Goal: Information Seeking & Learning: Learn about a topic

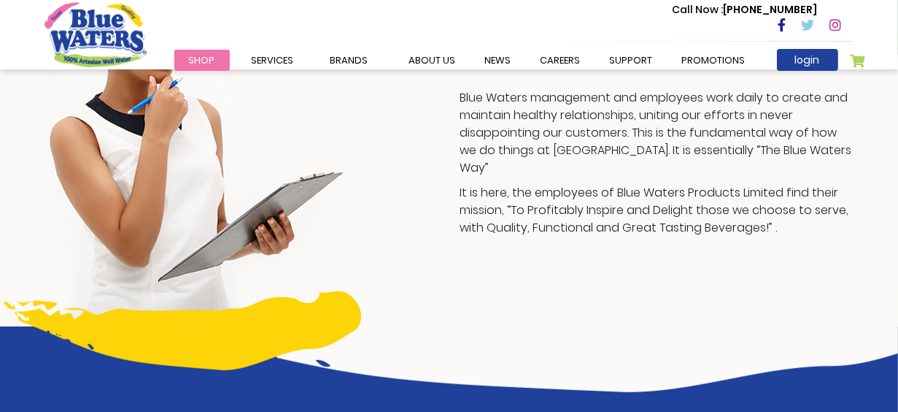
scroll to position [409, 0]
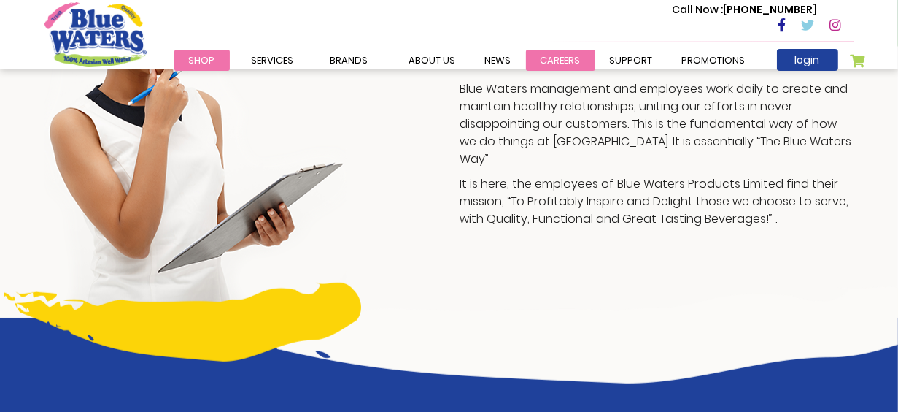
click at [549, 60] on link "careers" at bounding box center [560, 60] width 69 height 21
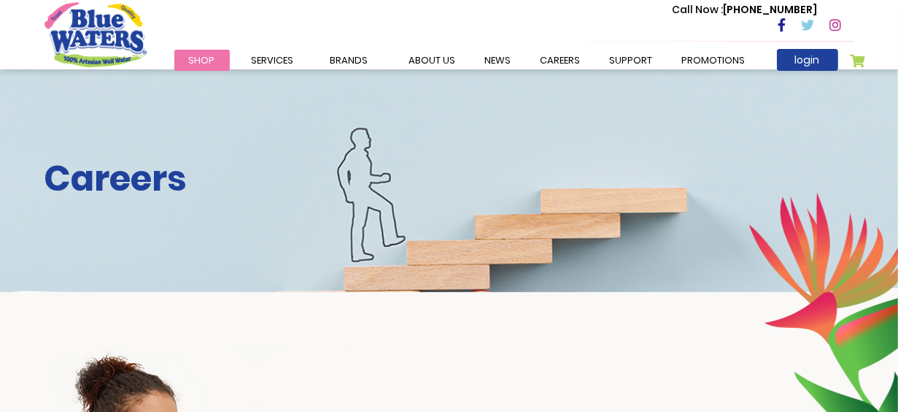
click at [800, 377] on img at bounding box center [824, 324] width 150 height 264
click at [865, 257] on img at bounding box center [824, 324] width 150 height 264
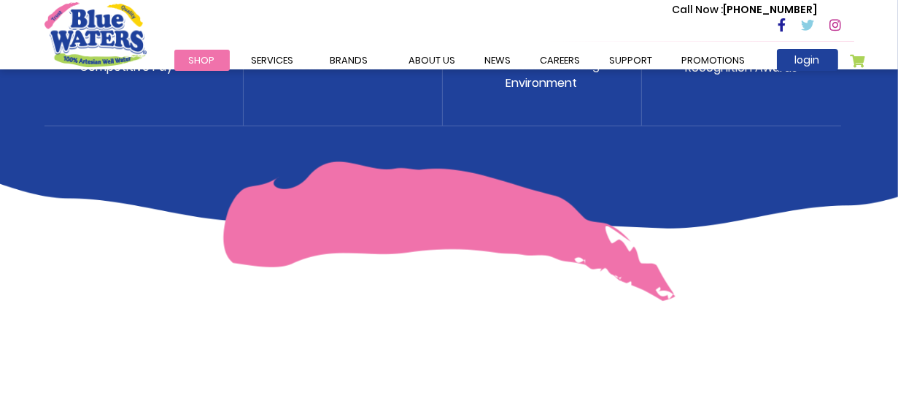
scroll to position [972, 0]
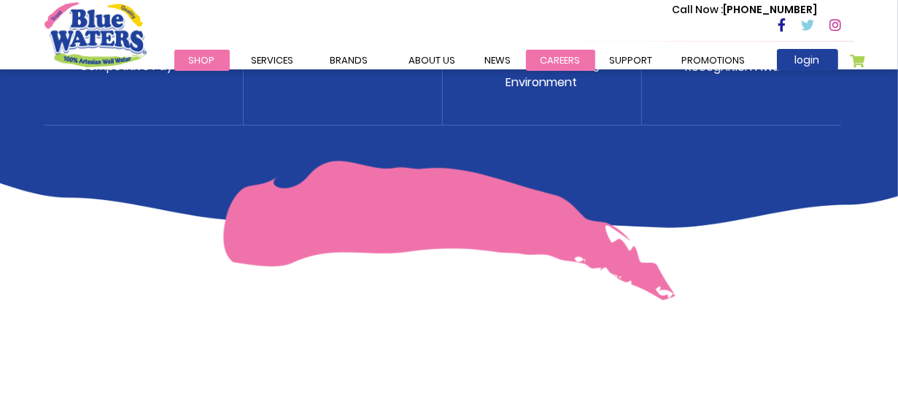
click at [551, 63] on link "careers" at bounding box center [560, 60] width 69 height 21
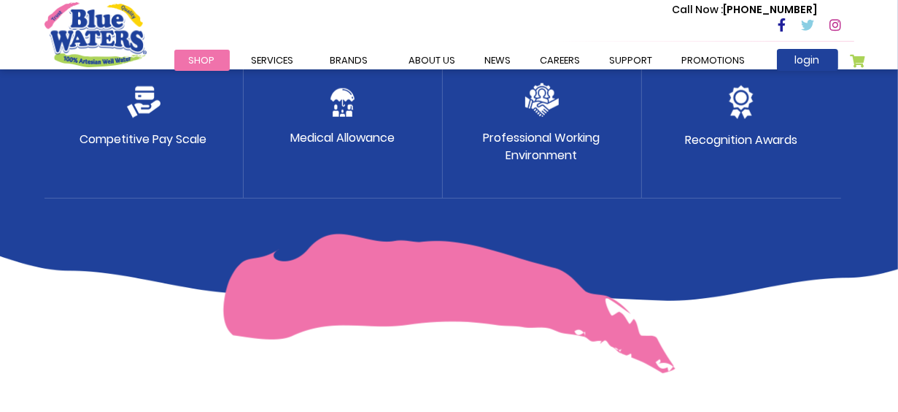
scroll to position [896, 0]
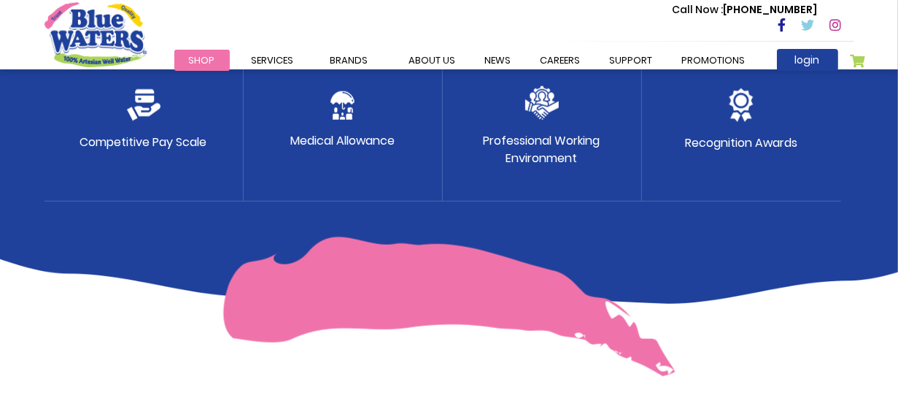
click at [809, 261] on div "Perks & Benefits Competitive Pay Scale Medical Allowance Professional Working E…" at bounding box center [449, 67] width 898 height 473
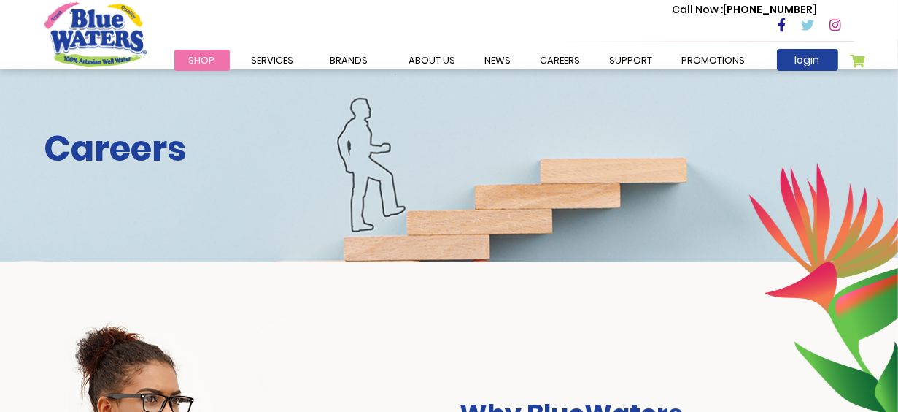
scroll to position [0, 0]
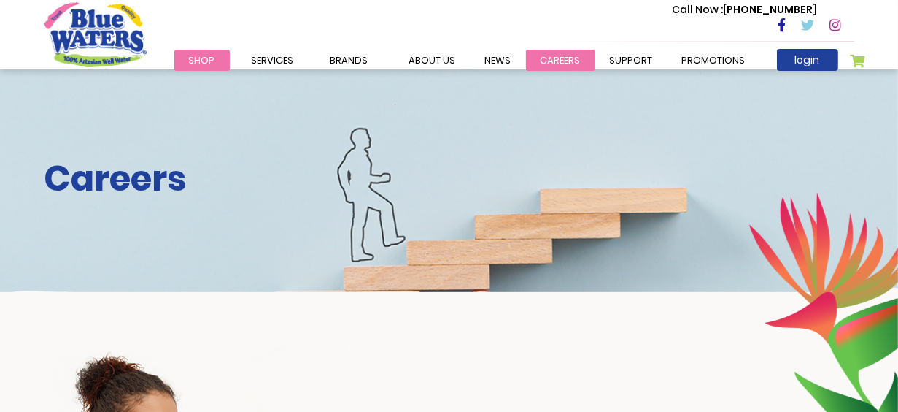
click at [561, 65] on link "careers" at bounding box center [560, 60] width 69 height 21
